Goal: Task Accomplishment & Management: Manage account settings

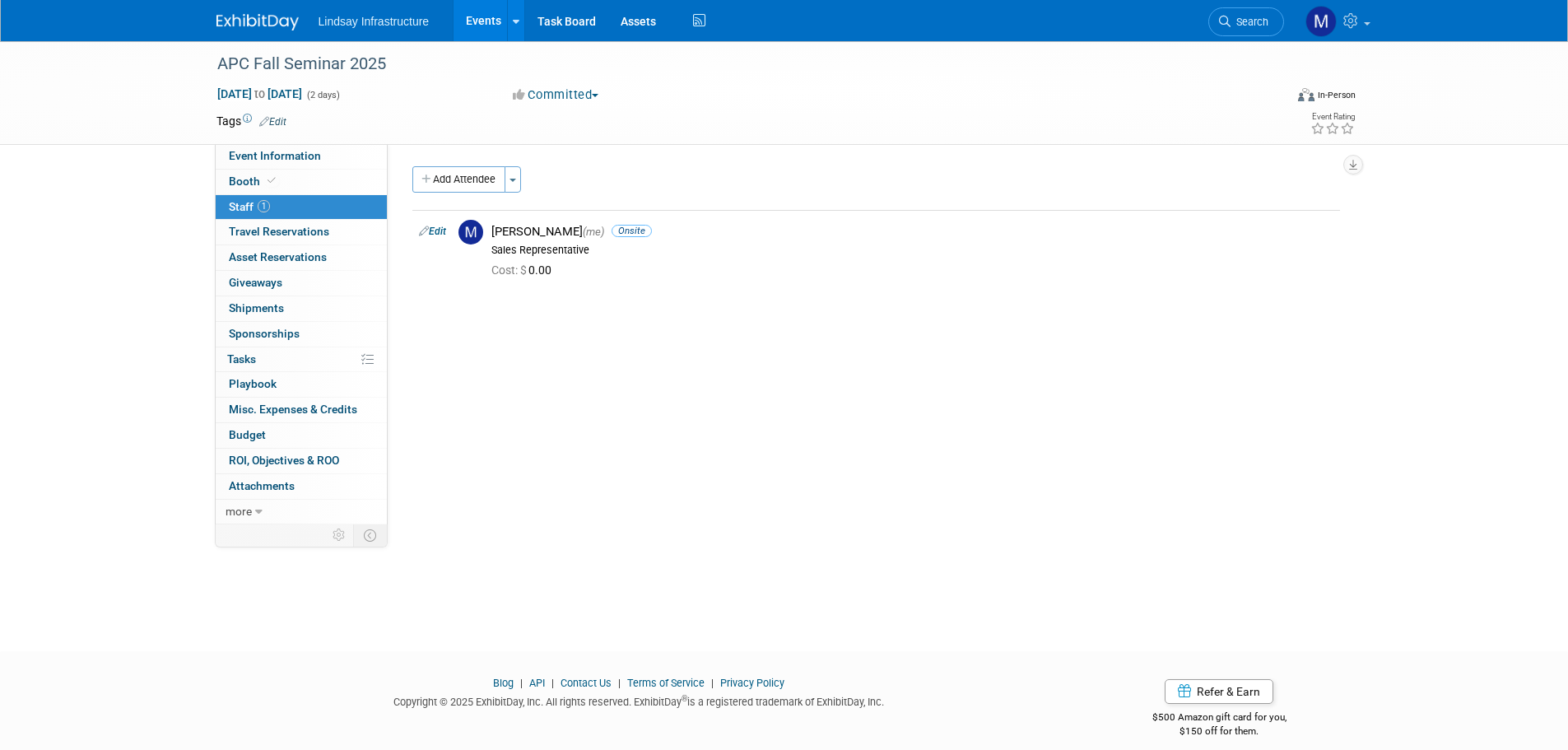
click at [272, 116] on link "Edit" at bounding box center [273, 121] width 28 height 11
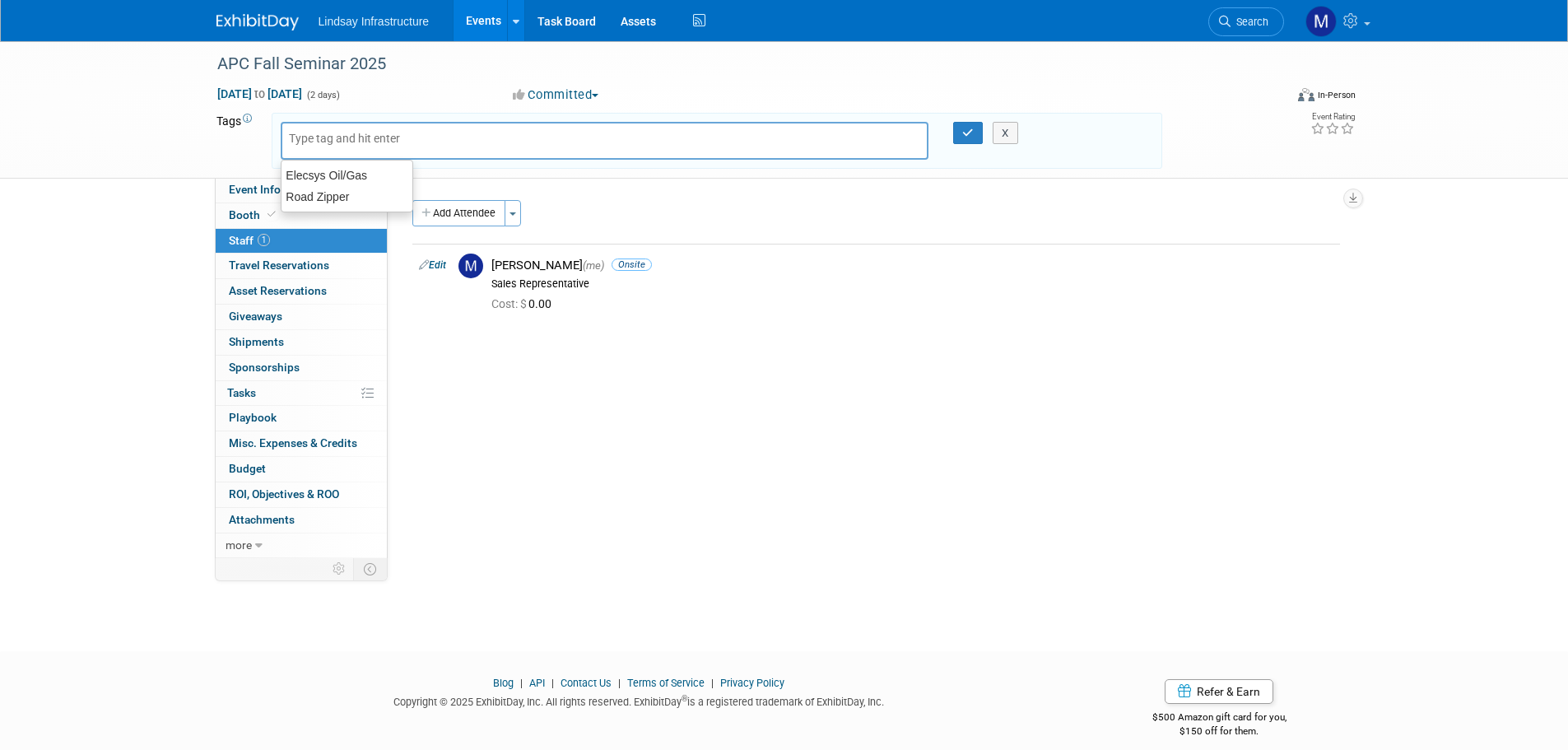
click at [175, 107] on div "APC Fall Seminar 2025 [DATE] to [DATE] (2 days) [DATE] to [DATE] Committed Comm…" at bounding box center [784, 110] width 1568 height 138
click at [1008, 131] on button "X" at bounding box center [1006, 133] width 26 height 23
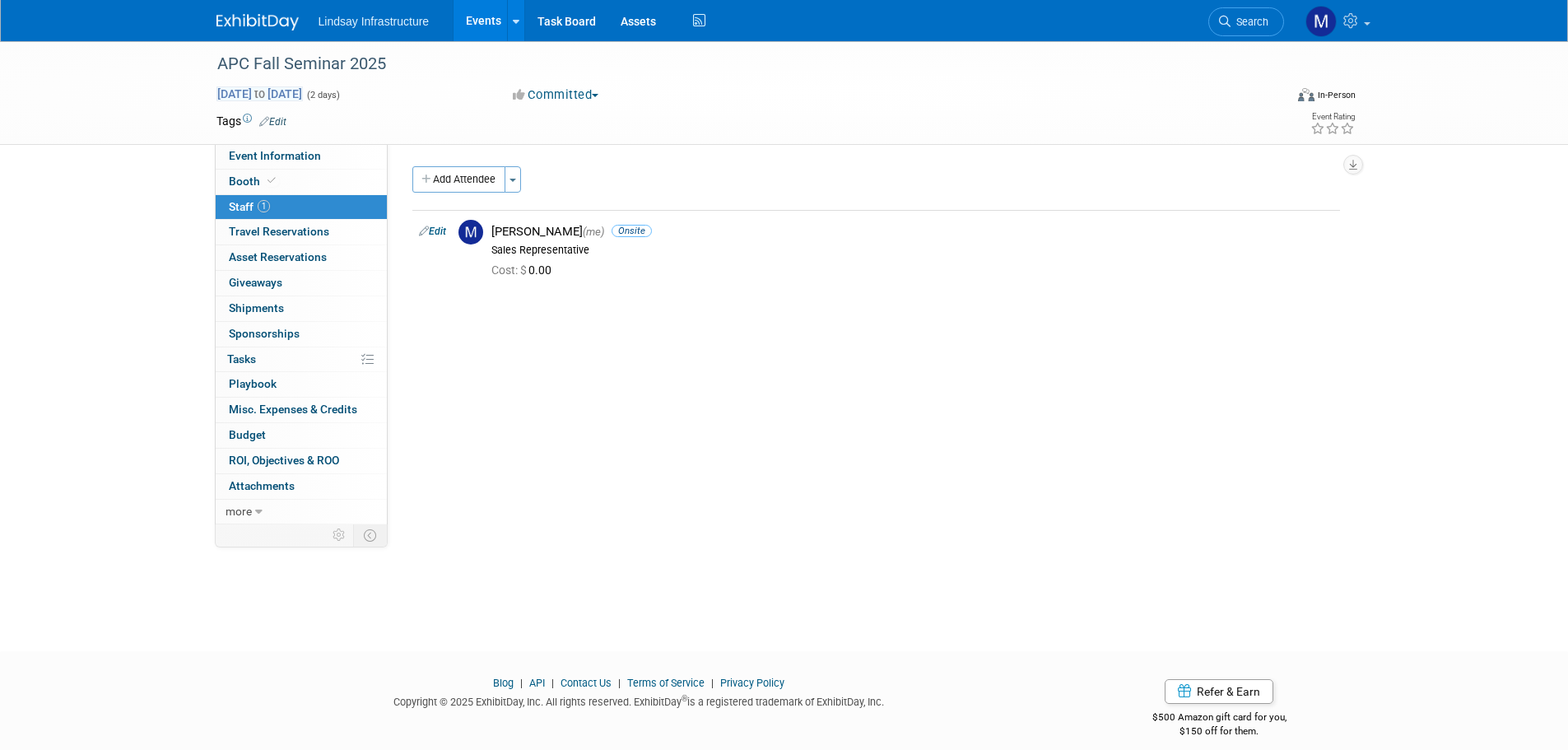
click at [267, 90] on span "to" at bounding box center [260, 93] width 15 height 13
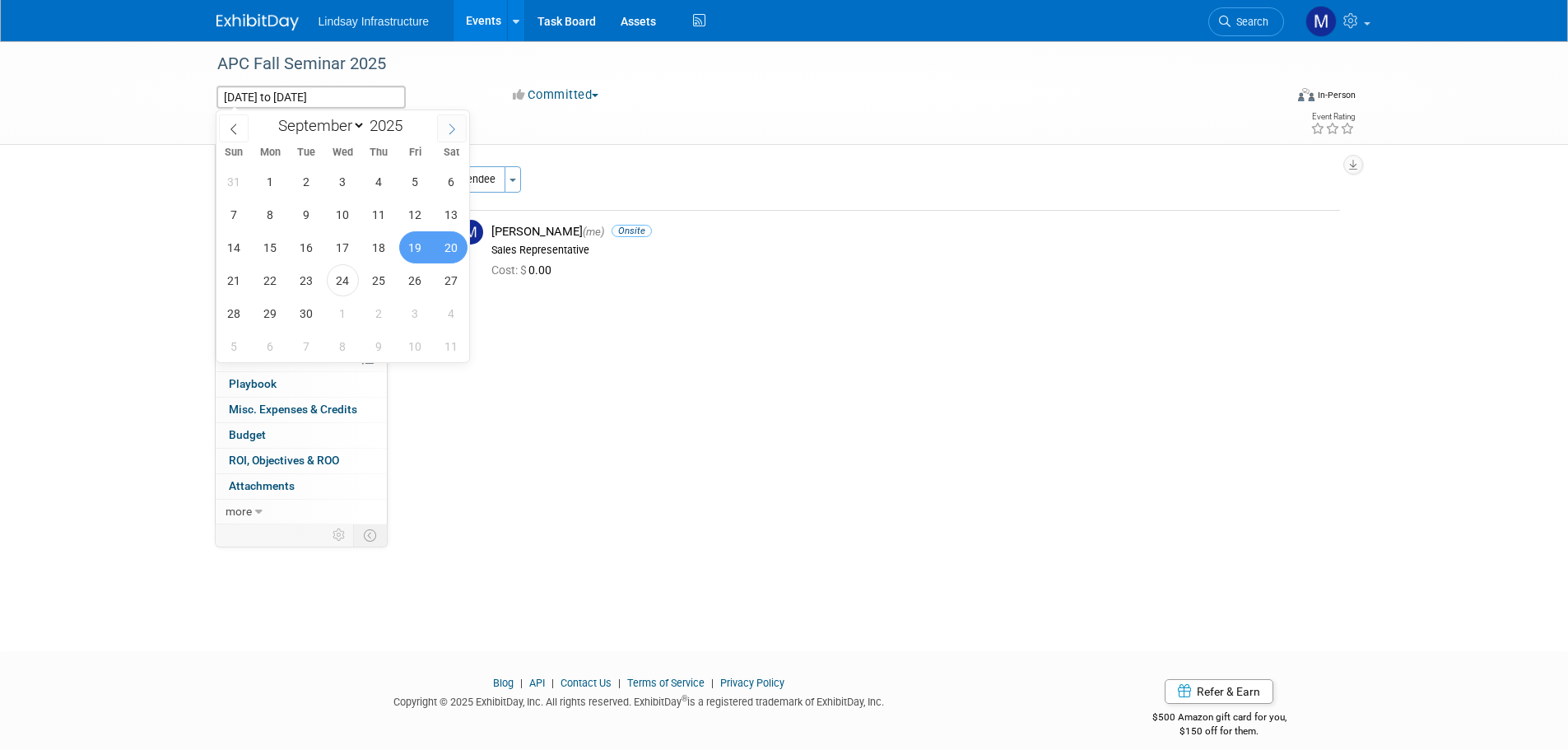
click at [454, 131] on icon at bounding box center [451, 129] width 11 height 11
click at [450, 128] on icon at bounding box center [451, 129] width 11 height 11
select select "10"
click at [339, 282] on span "19" at bounding box center [342, 280] width 32 height 32
type input "[DATE]"
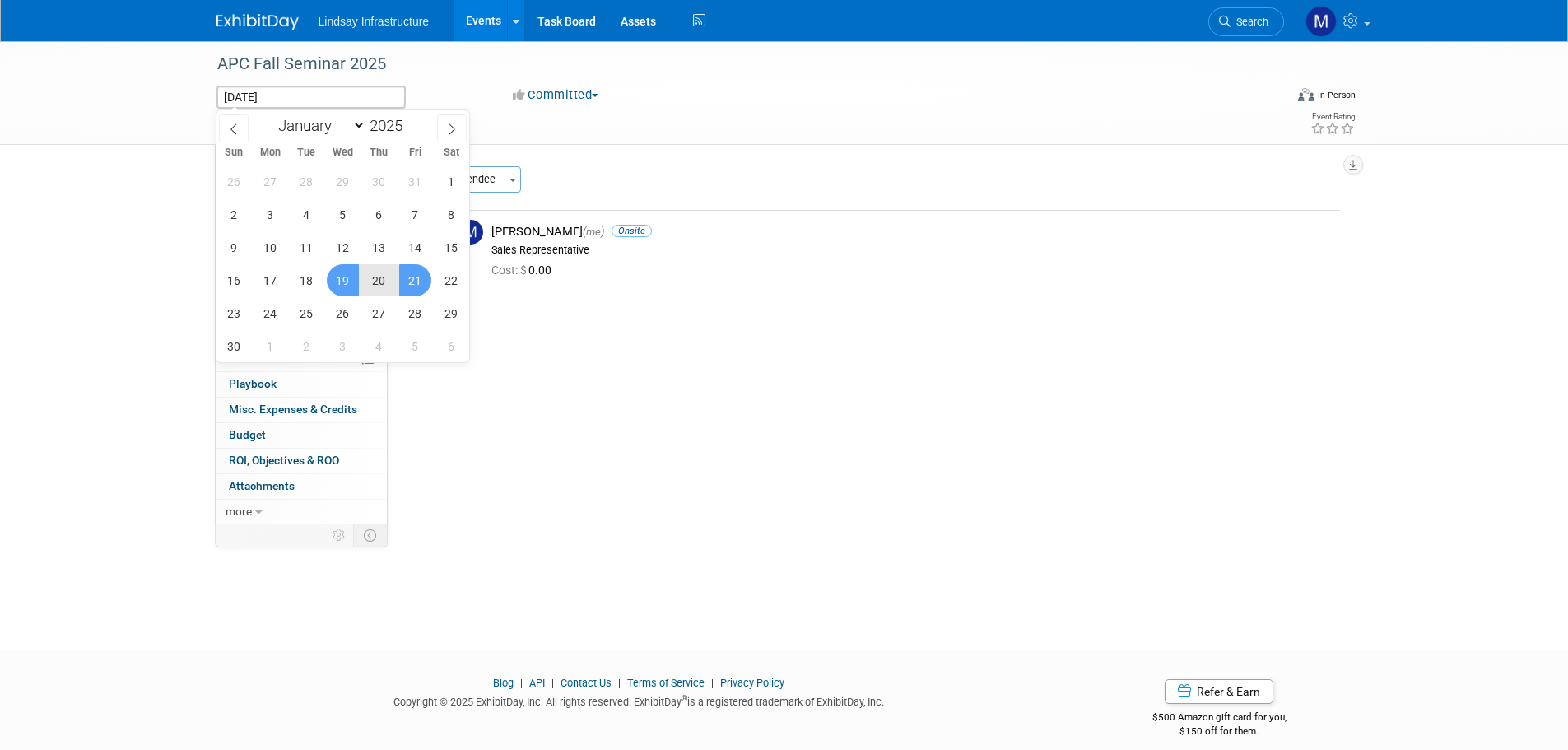
click at [409, 279] on span "21" at bounding box center [414, 280] width 32 height 32
